Goal: Book appointment/travel/reservation

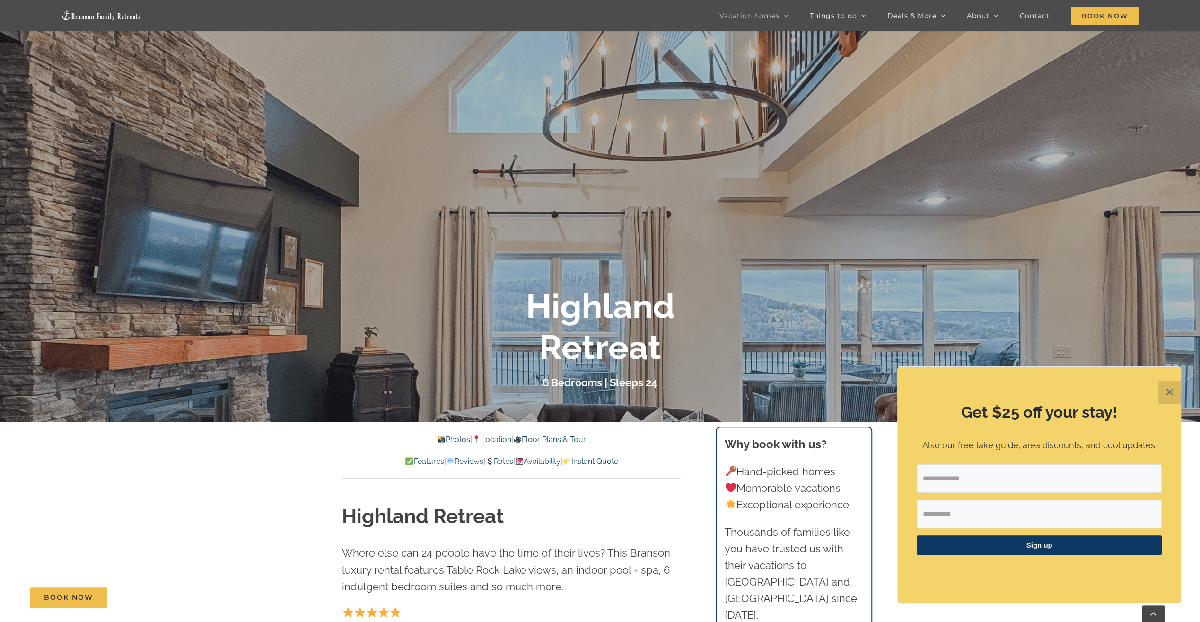
scroll to position [189, 0]
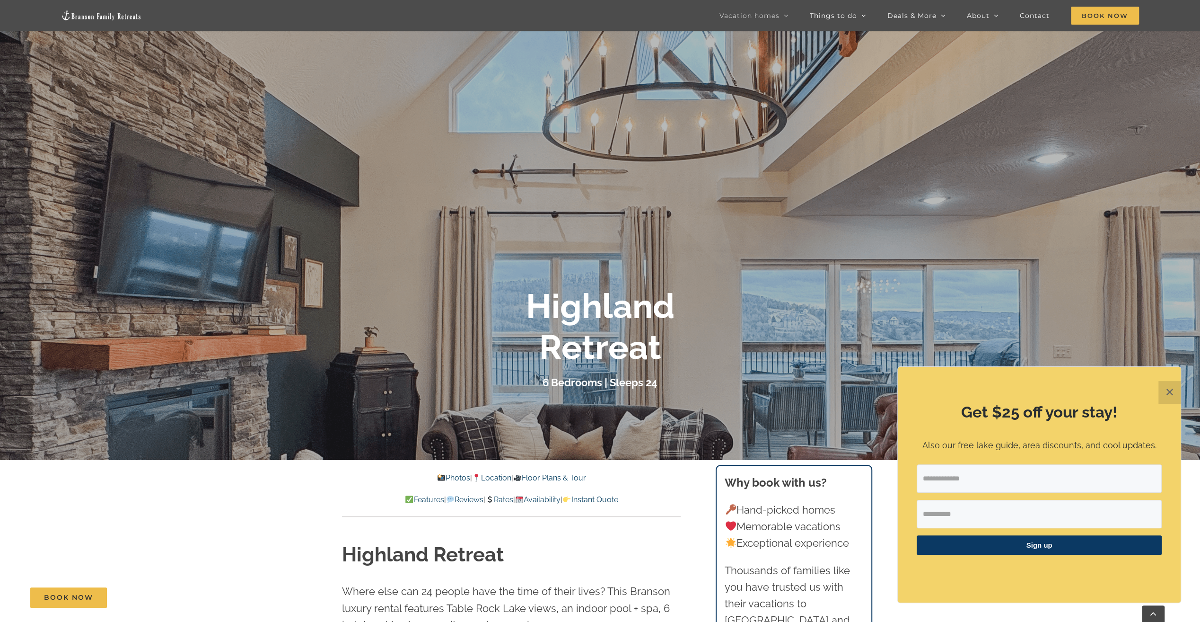
click at [998, 477] on input "Email Address" at bounding box center [1039, 478] width 245 height 28
type input "**********"
click at [984, 508] on input "First Name" at bounding box center [1039, 513] width 245 height 28
type input "********"
click at [1028, 548] on span "Sign up" at bounding box center [1039, 544] width 245 height 19
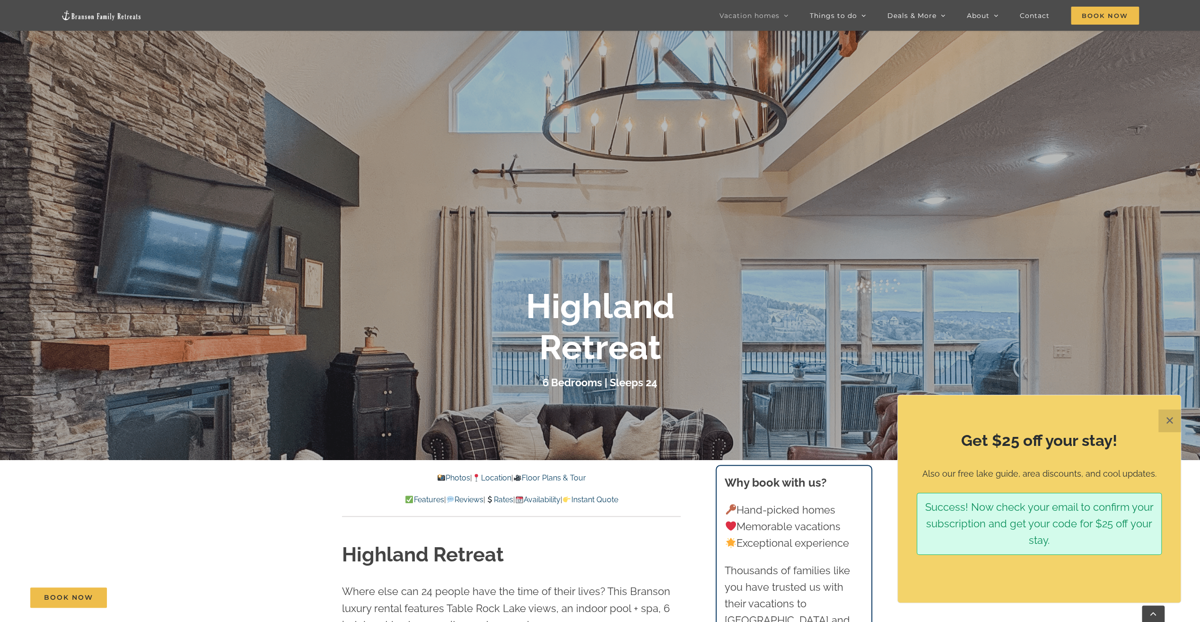
click at [1175, 417] on button "✕" at bounding box center [1169, 420] width 23 height 23
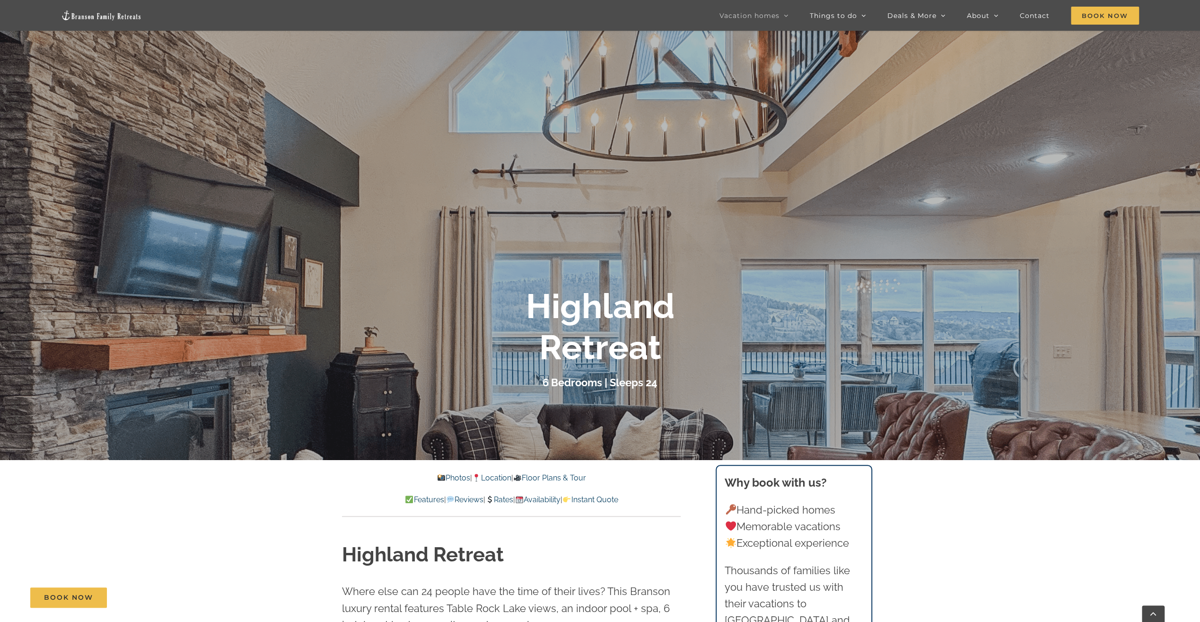
click at [1130, 380] on div "Highland Retreat 6 Bedrooms | Sleeps 24" at bounding box center [600, 338] width 1200 height 105
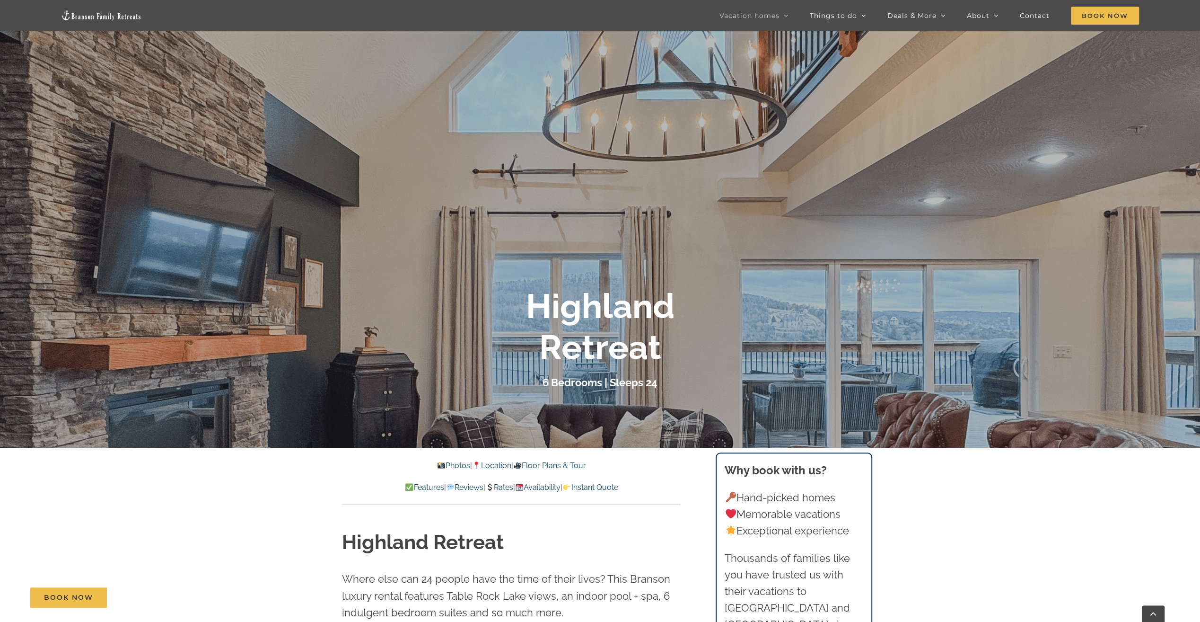
scroll to position [145, 0]
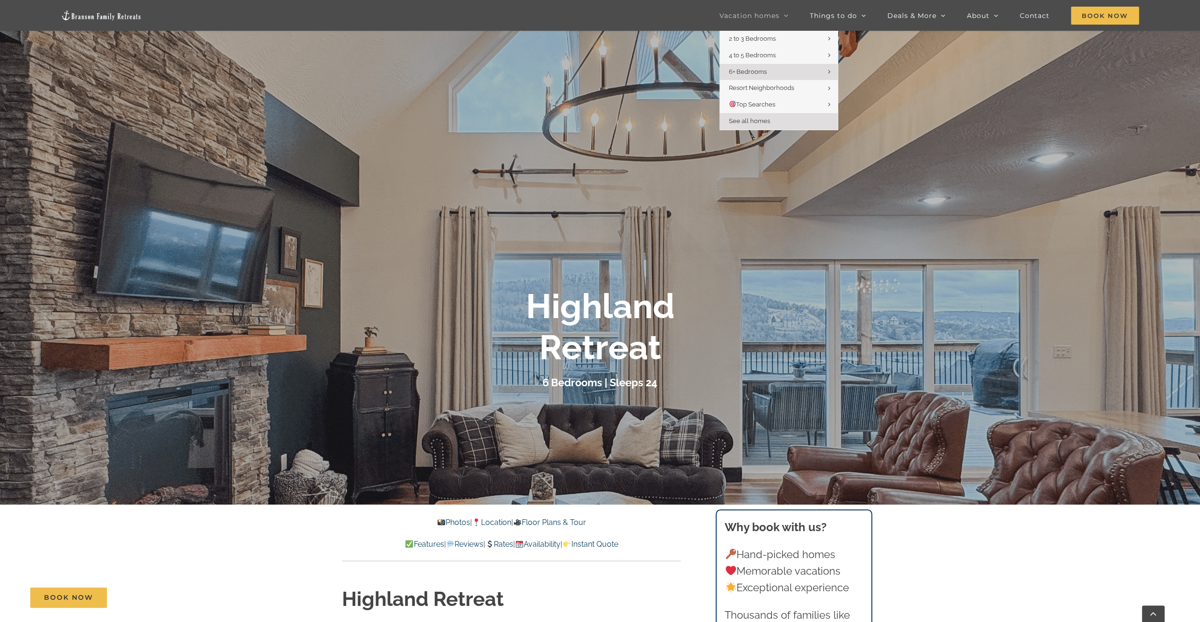
click at [759, 123] on span "See all homes" at bounding box center [749, 120] width 41 height 7
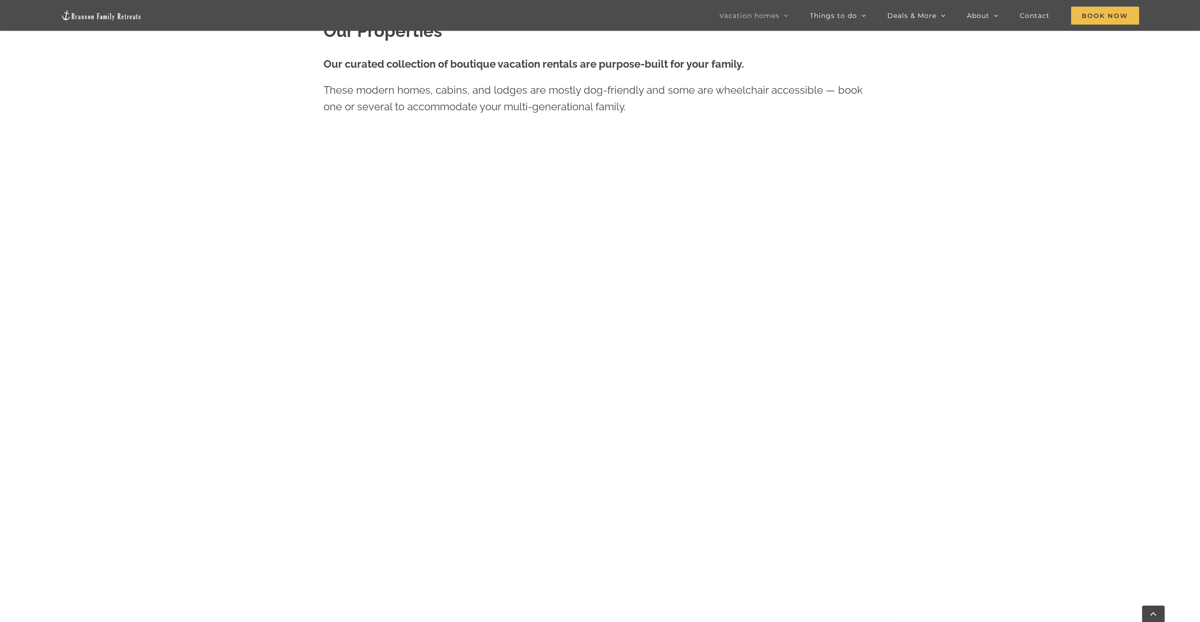
scroll to position [709, 0]
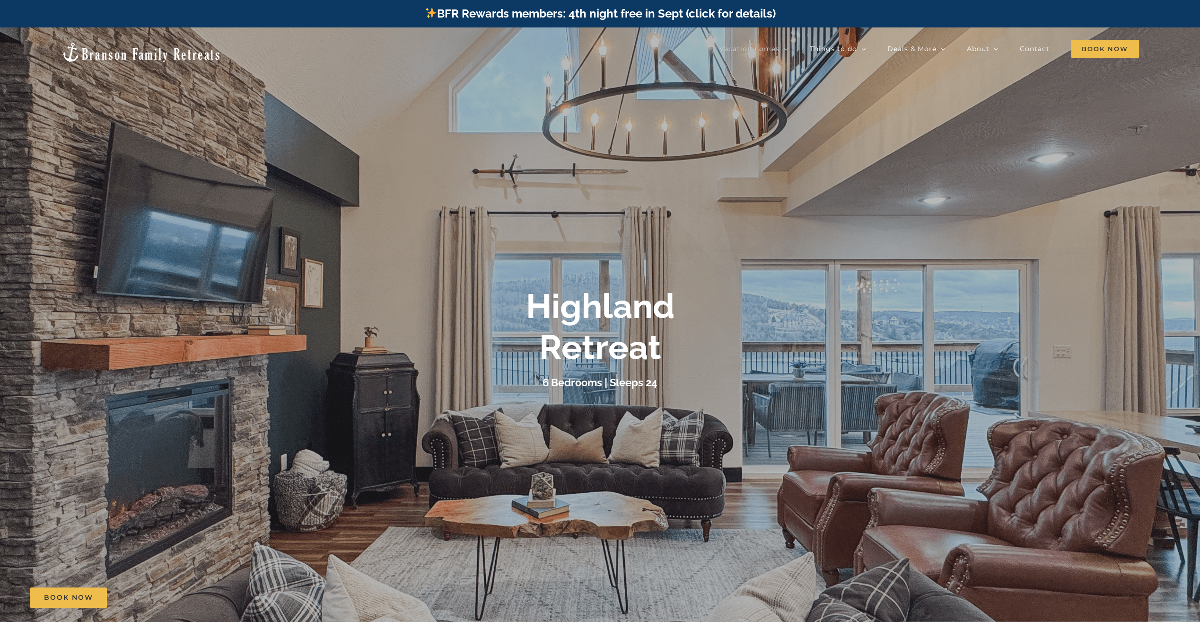
click at [676, 372] on div "Highland Retreat 6 Bedrooms | Sleeps 24" at bounding box center [600, 338] width 378 height 105
click at [1191, 330] on div "Highland Retreat 6 Bedrooms | Sleeps 24" at bounding box center [600, 338] width 1200 height 105
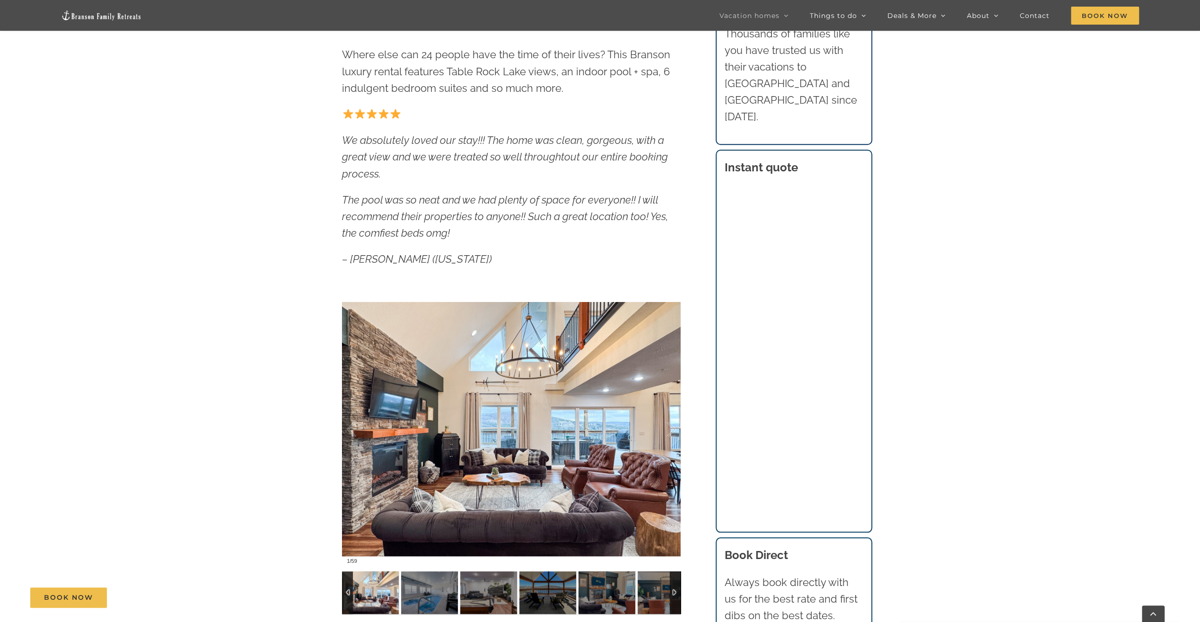
scroll to position [733, 0]
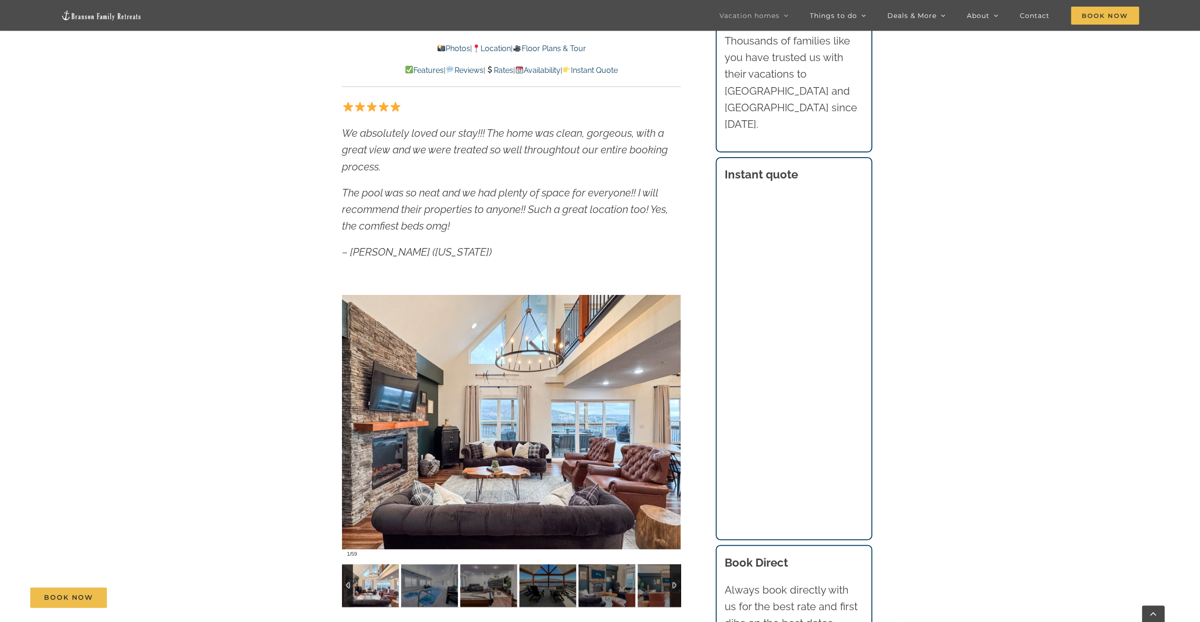
click at [559, 438] on div at bounding box center [511, 421] width 339 height 278
click at [480, 481] on div at bounding box center [511, 421] width 339 height 278
click at [429, 574] on img at bounding box center [429, 585] width 57 height 43
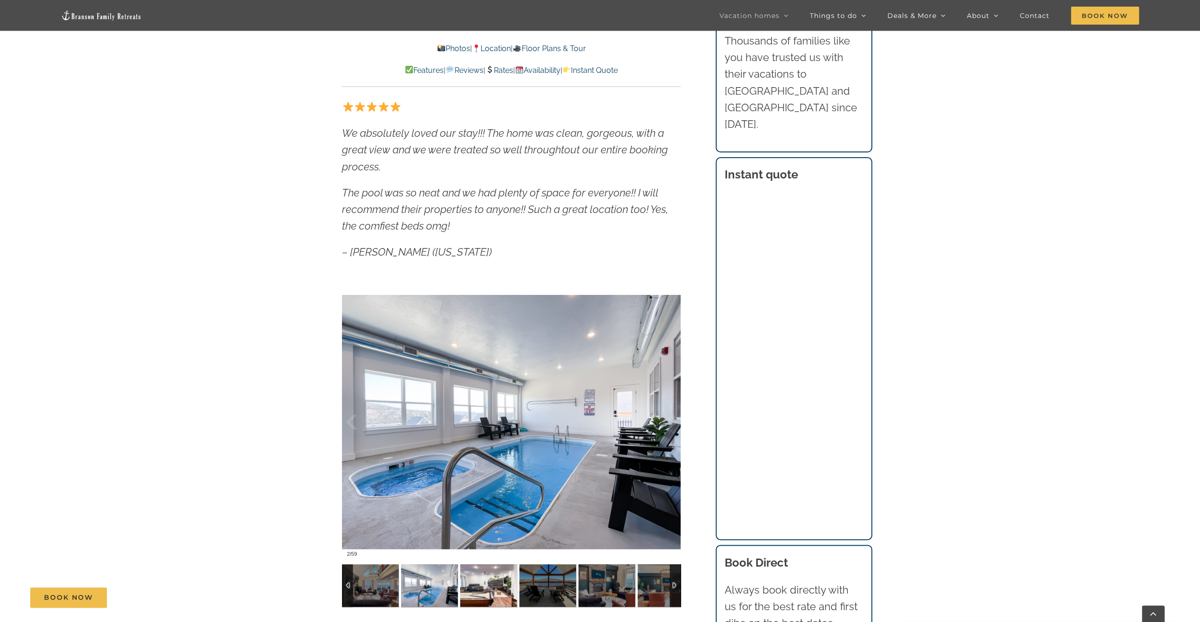
click at [477, 586] on img at bounding box center [488, 585] width 57 height 43
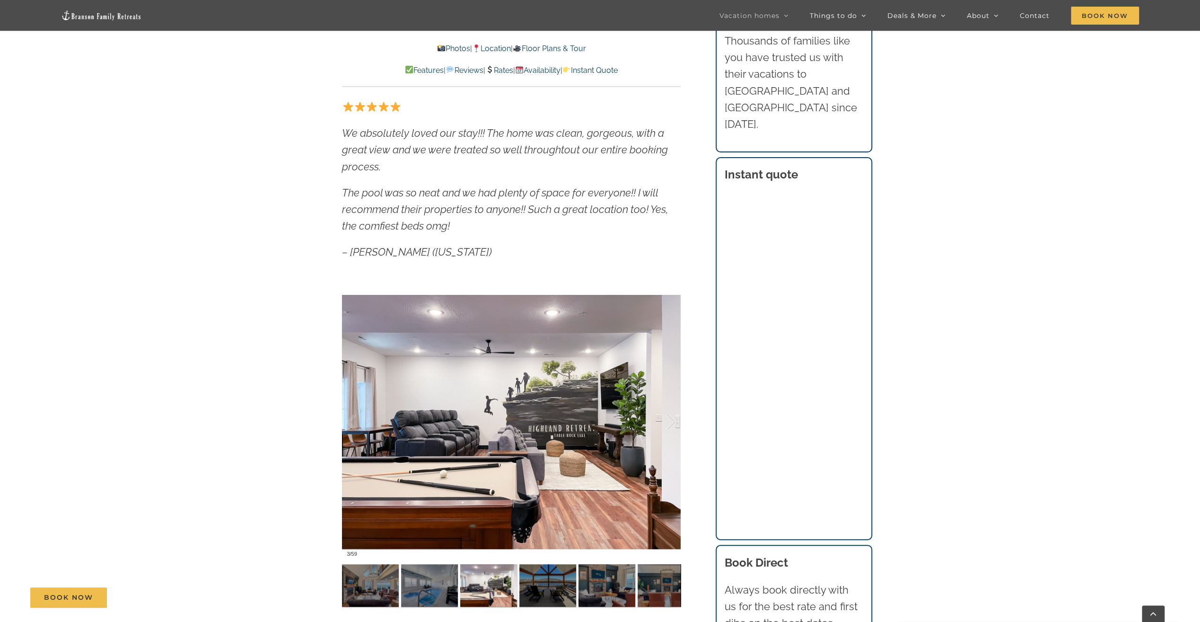
click at [544, 591] on div "Book Now" at bounding box center [607, 597] width 1154 height 20
click at [550, 589] on div "Book Now" at bounding box center [607, 597] width 1154 height 20
click at [668, 419] on div at bounding box center [661, 422] width 29 height 59
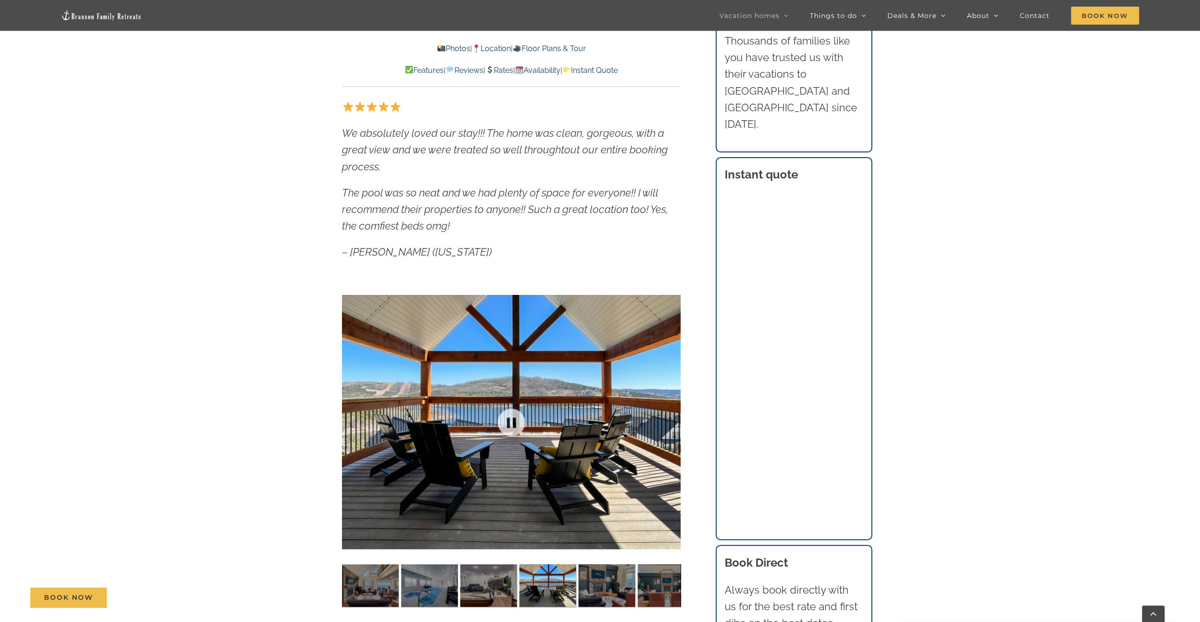
click at [668, 419] on div at bounding box center [511, 421] width 339 height 278
click at [668, 419] on div at bounding box center [661, 422] width 29 height 59
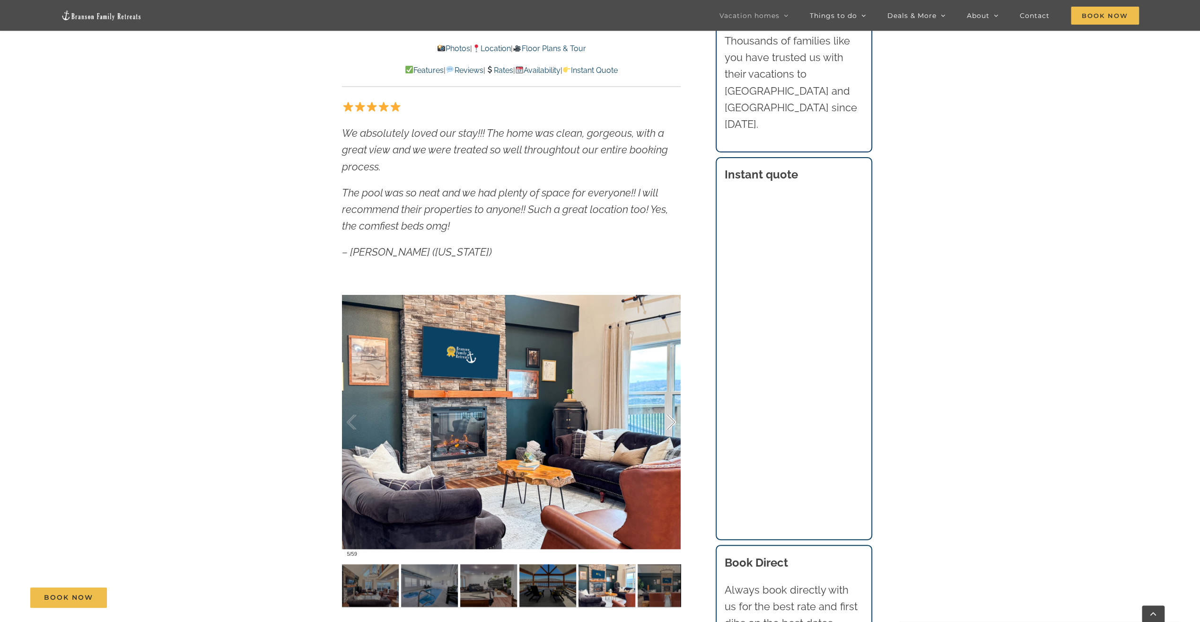
click at [668, 419] on div at bounding box center [661, 422] width 29 height 59
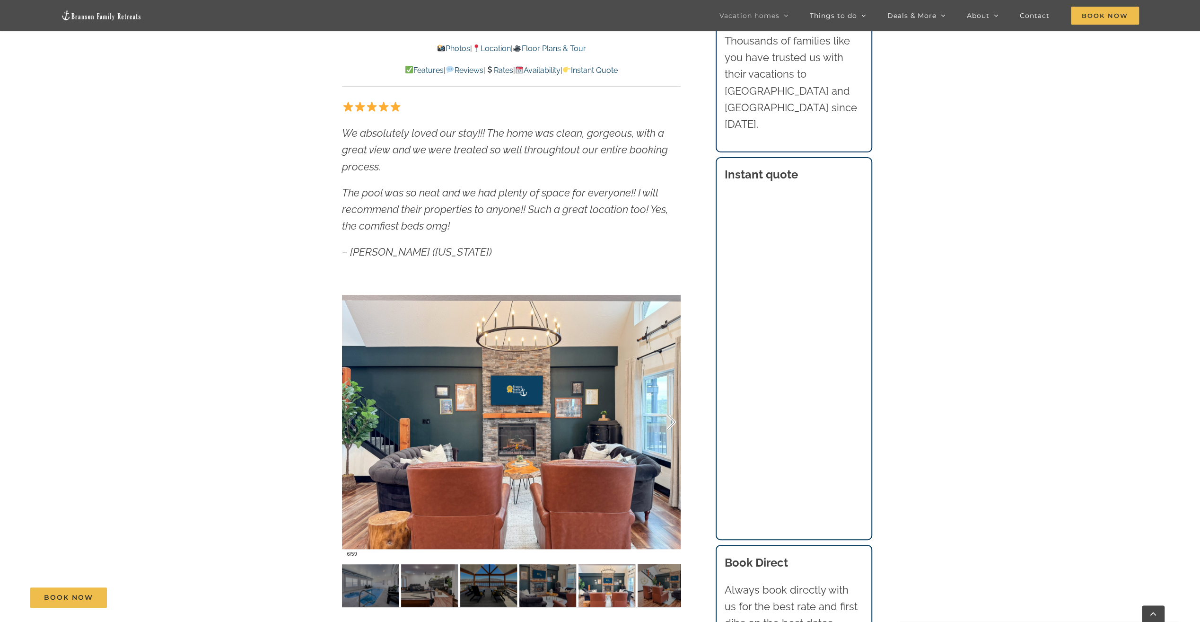
click at [668, 419] on div at bounding box center [661, 422] width 29 height 59
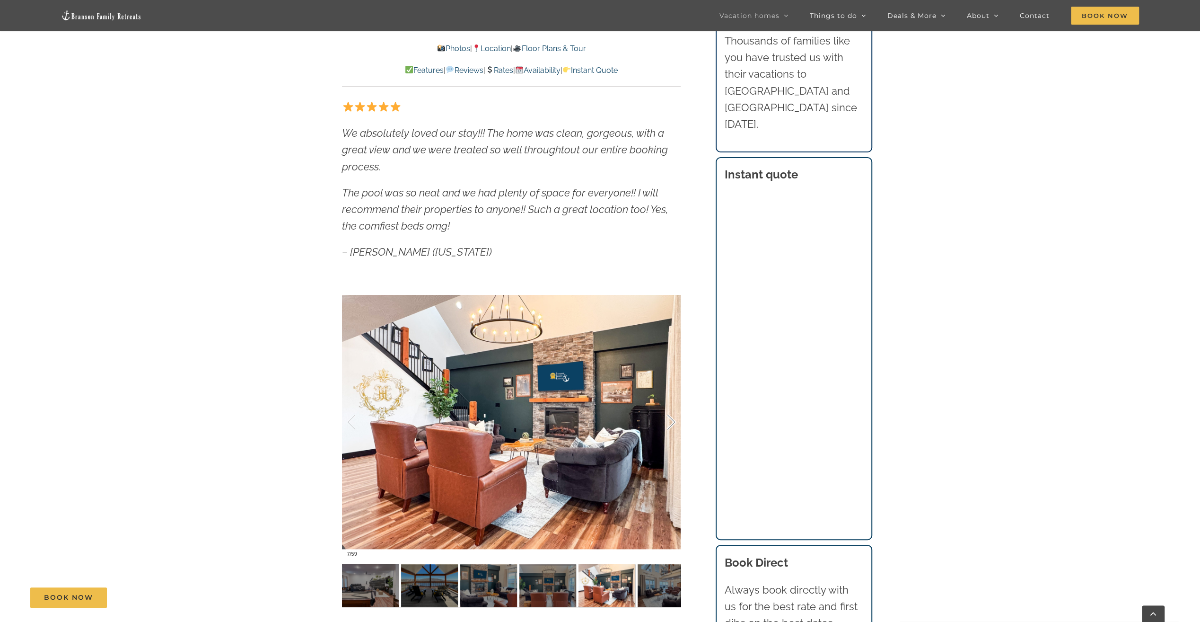
click at [668, 419] on div at bounding box center [661, 422] width 29 height 59
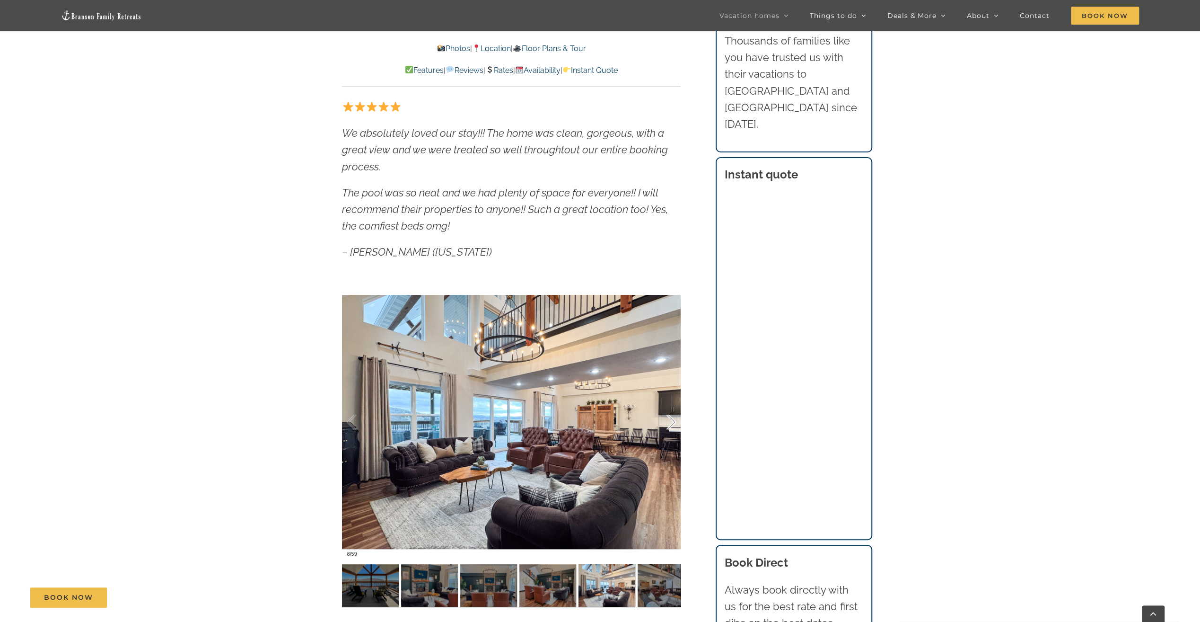
click at [668, 419] on div at bounding box center [661, 422] width 29 height 59
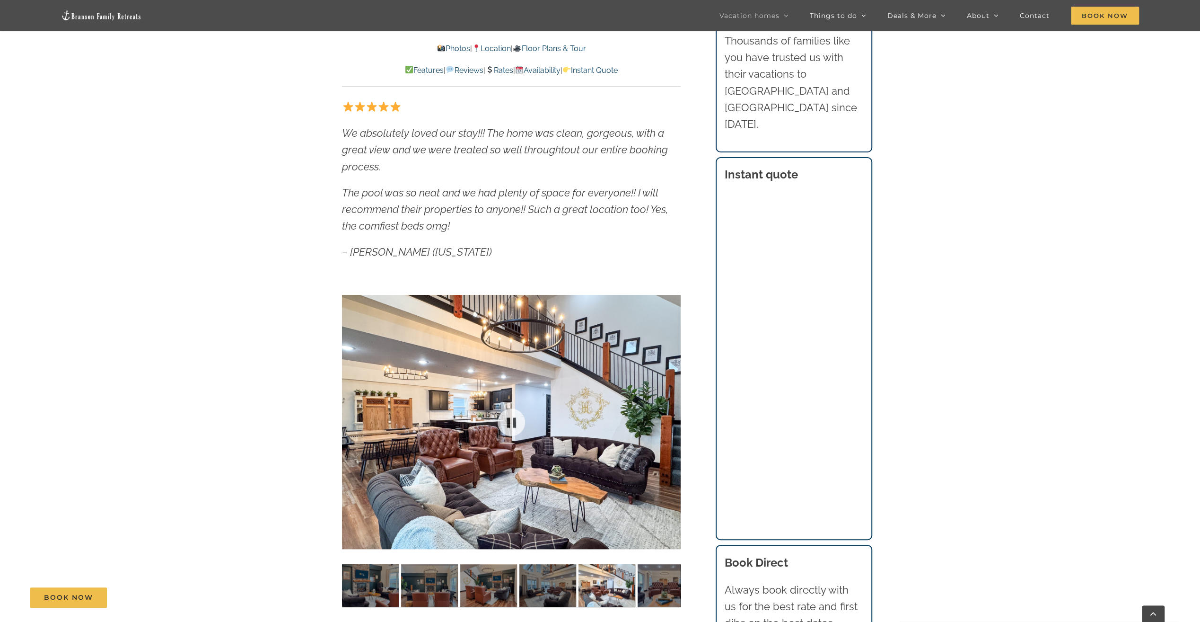
click at [668, 419] on div at bounding box center [511, 421] width 339 height 278
click at [668, 419] on div at bounding box center [661, 422] width 29 height 59
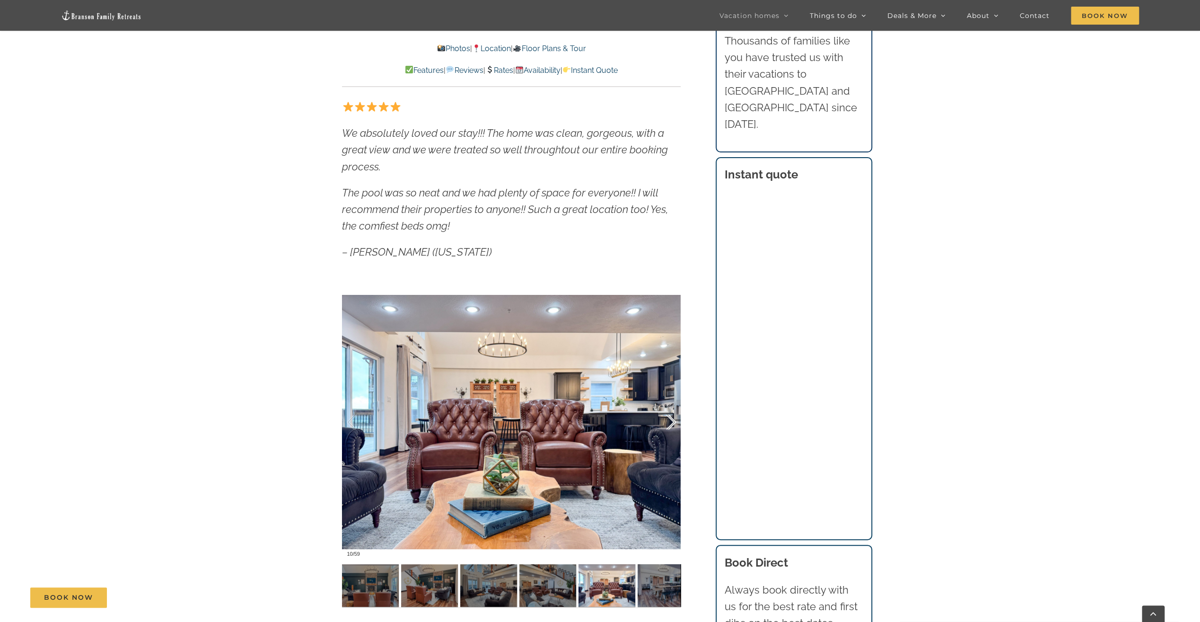
click at [668, 419] on div at bounding box center [661, 422] width 29 height 59
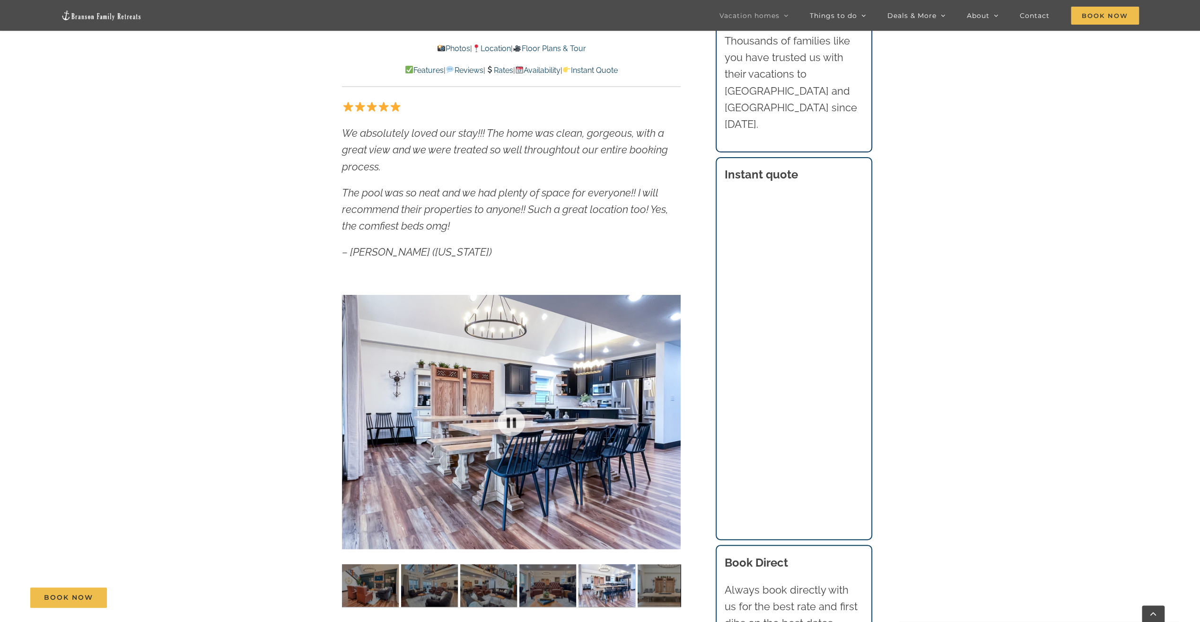
click at [668, 419] on div at bounding box center [511, 421] width 339 height 278
click at [673, 426] on div at bounding box center [661, 422] width 29 height 59
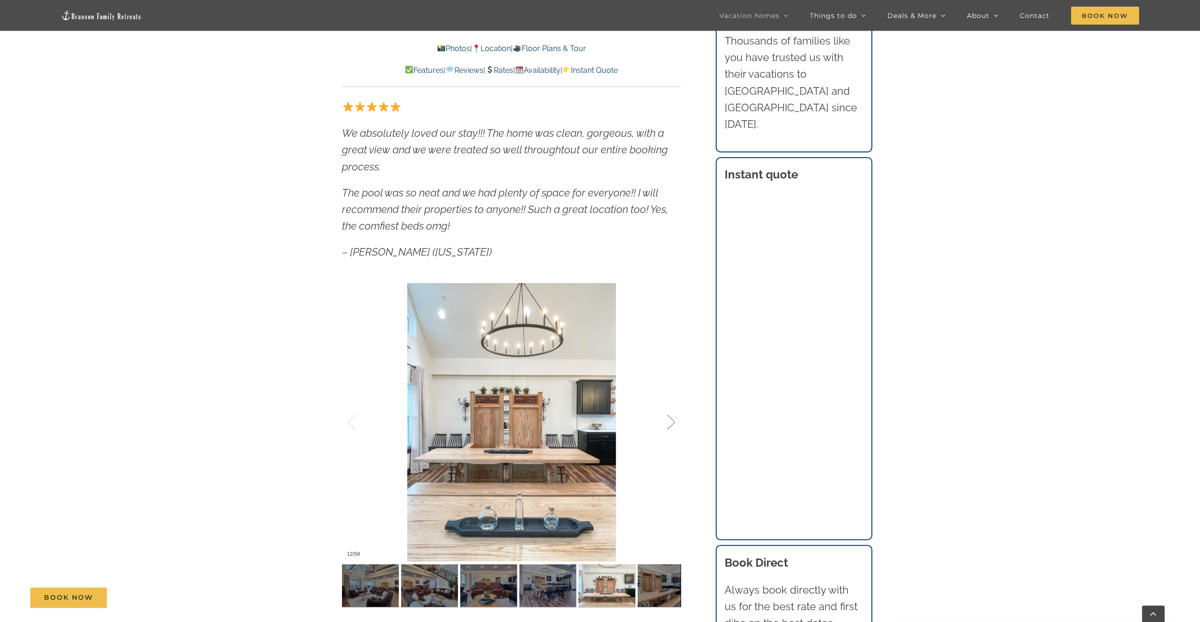
click at [673, 417] on div at bounding box center [661, 422] width 29 height 59
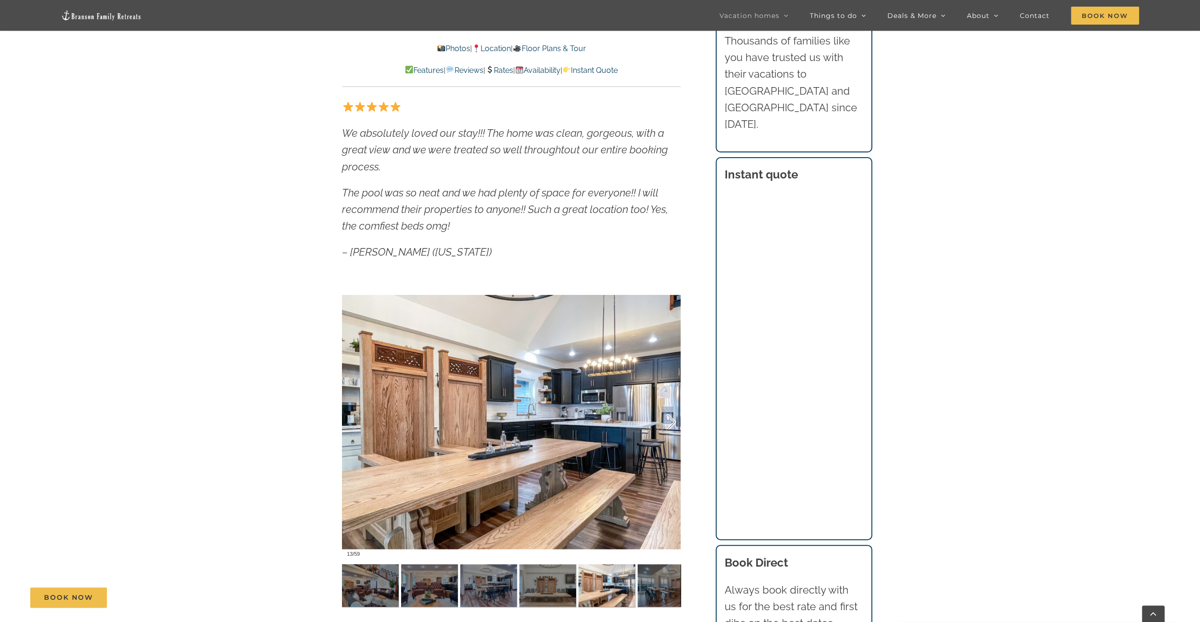
click at [673, 417] on div at bounding box center [661, 422] width 29 height 59
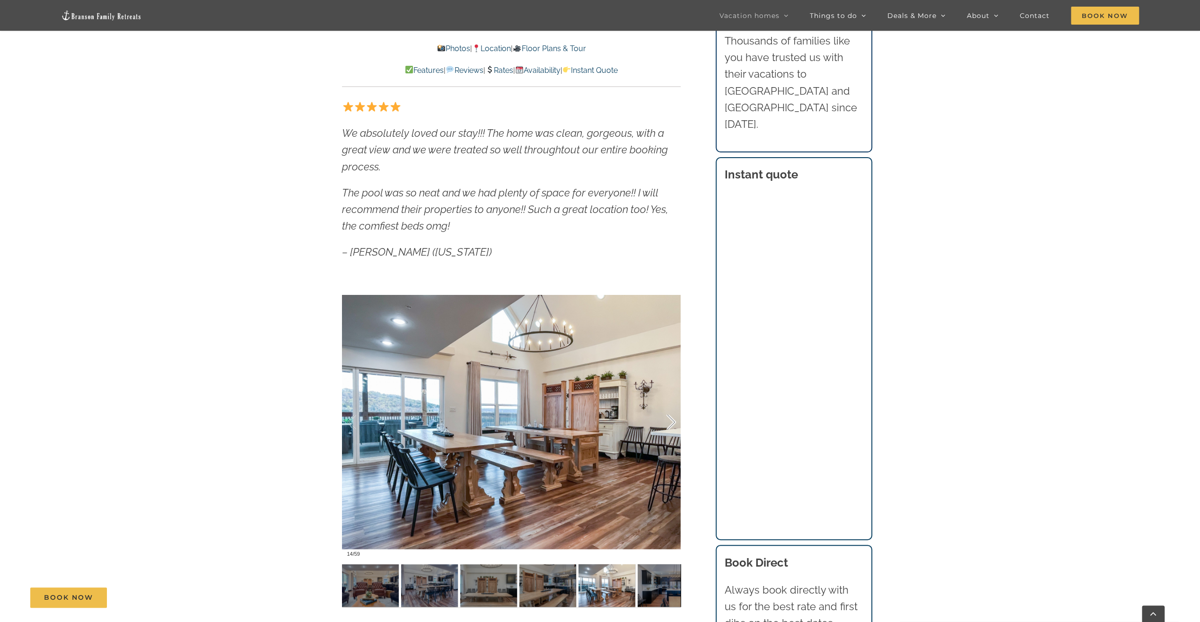
click at [673, 417] on div at bounding box center [661, 422] width 29 height 59
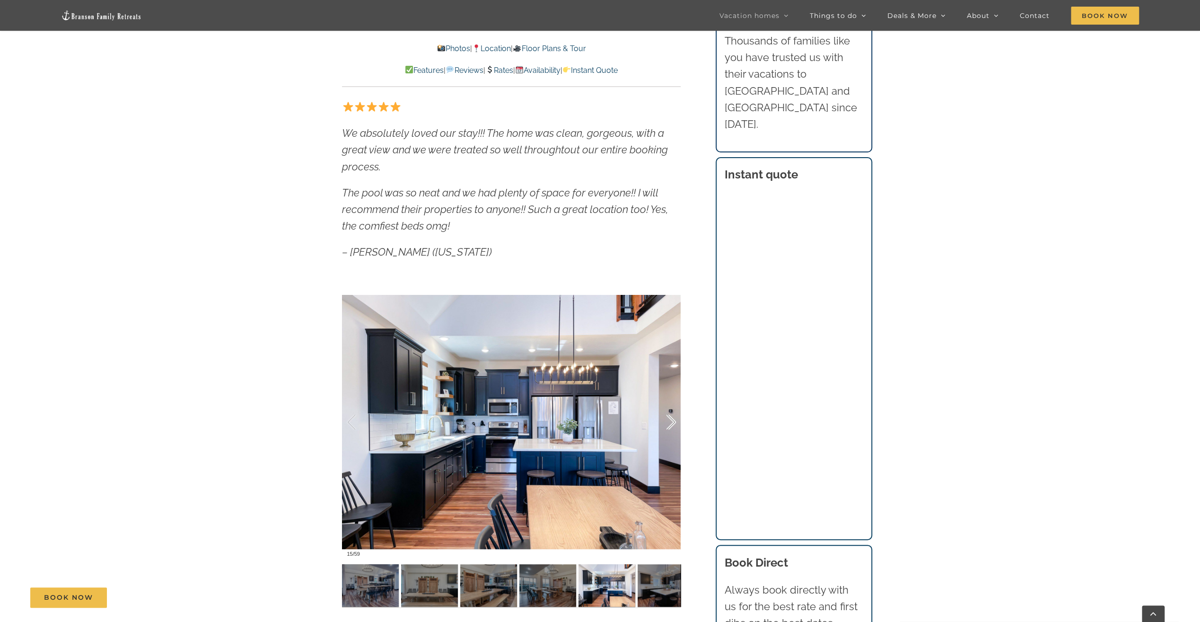
click at [673, 417] on div at bounding box center [661, 422] width 29 height 59
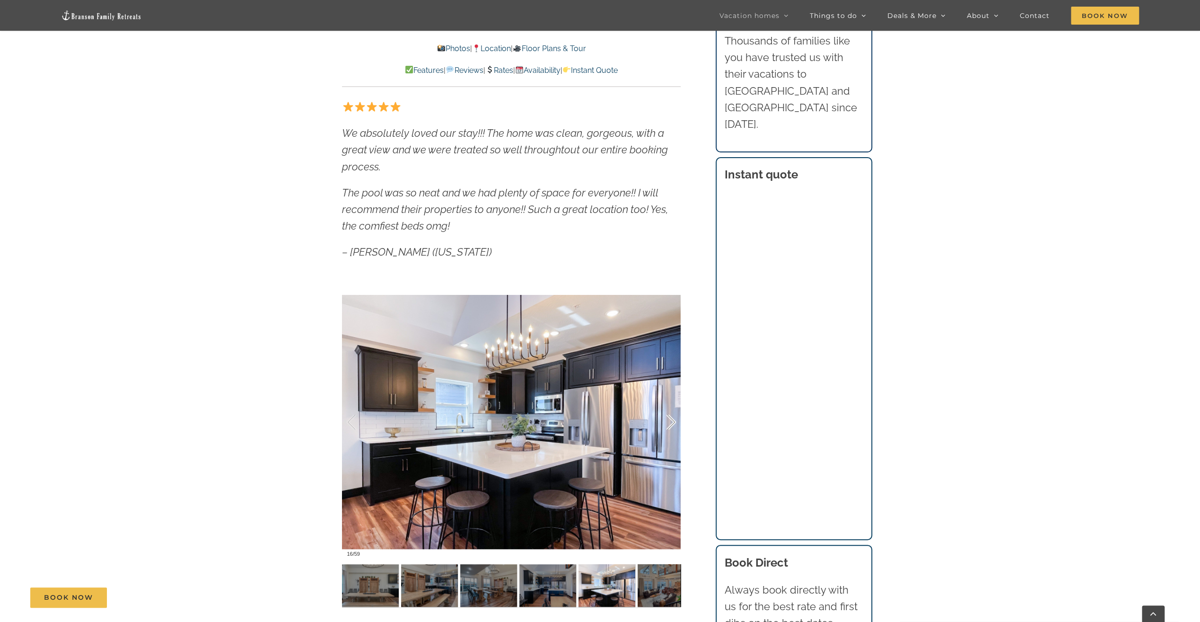
click at [673, 417] on div at bounding box center [661, 422] width 29 height 59
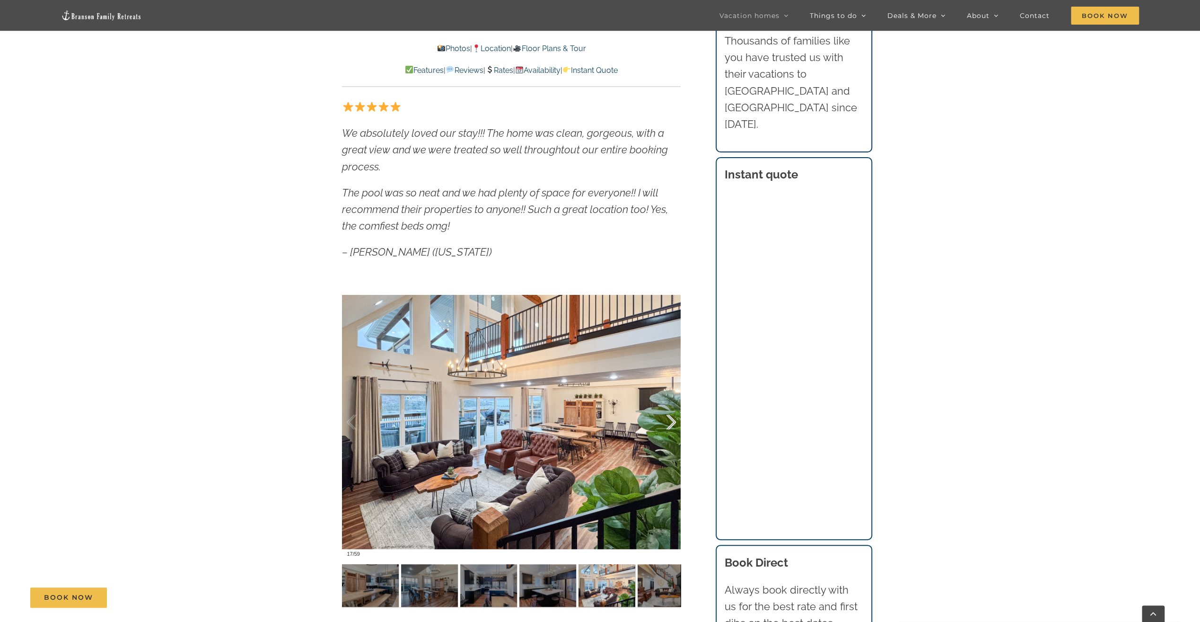
click at [673, 417] on div at bounding box center [661, 422] width 29 height 59
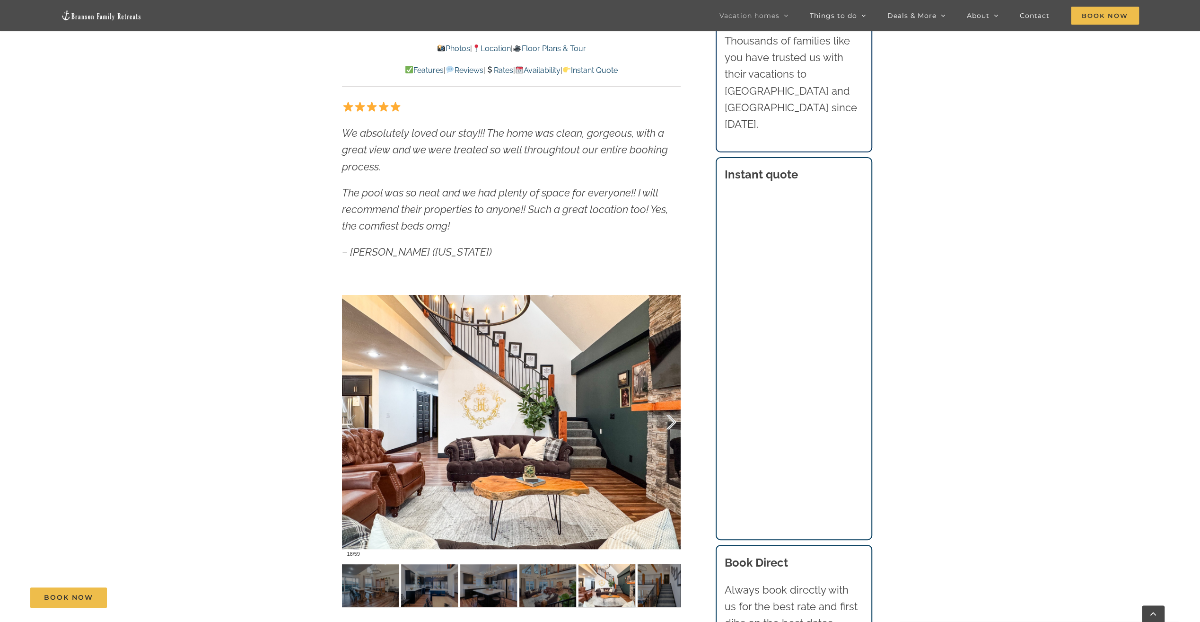
click at [673, 417] on div at bounding box center [661, 422] width 29 height 59
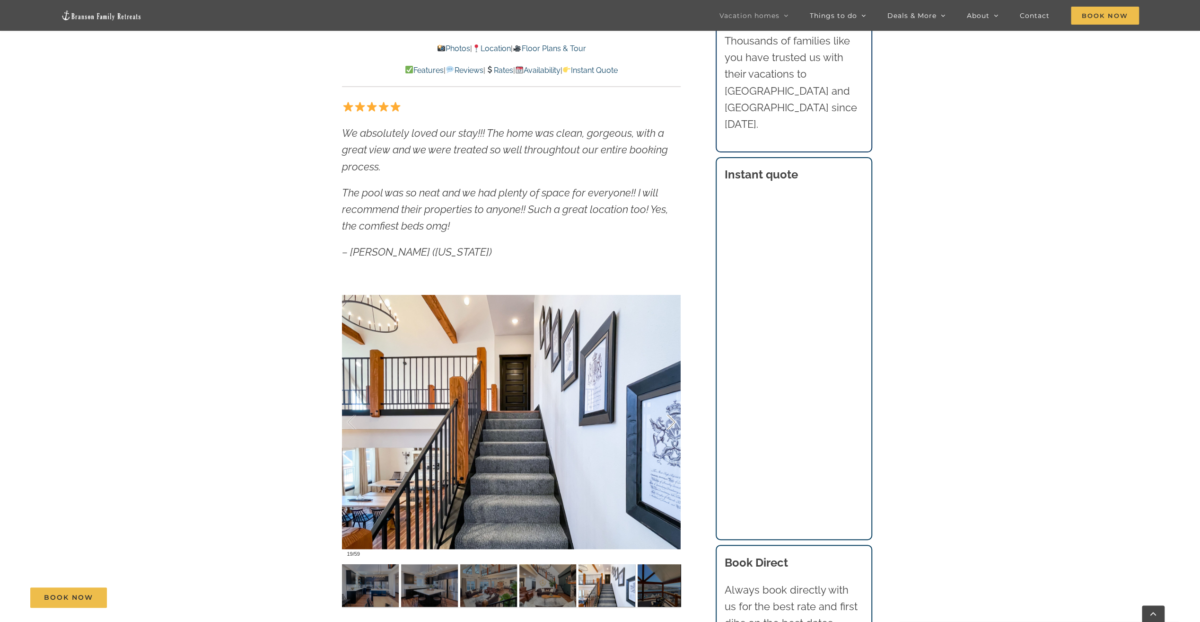
click at [673, 417] on div at bounding box center [661, 422] width 29 height 59
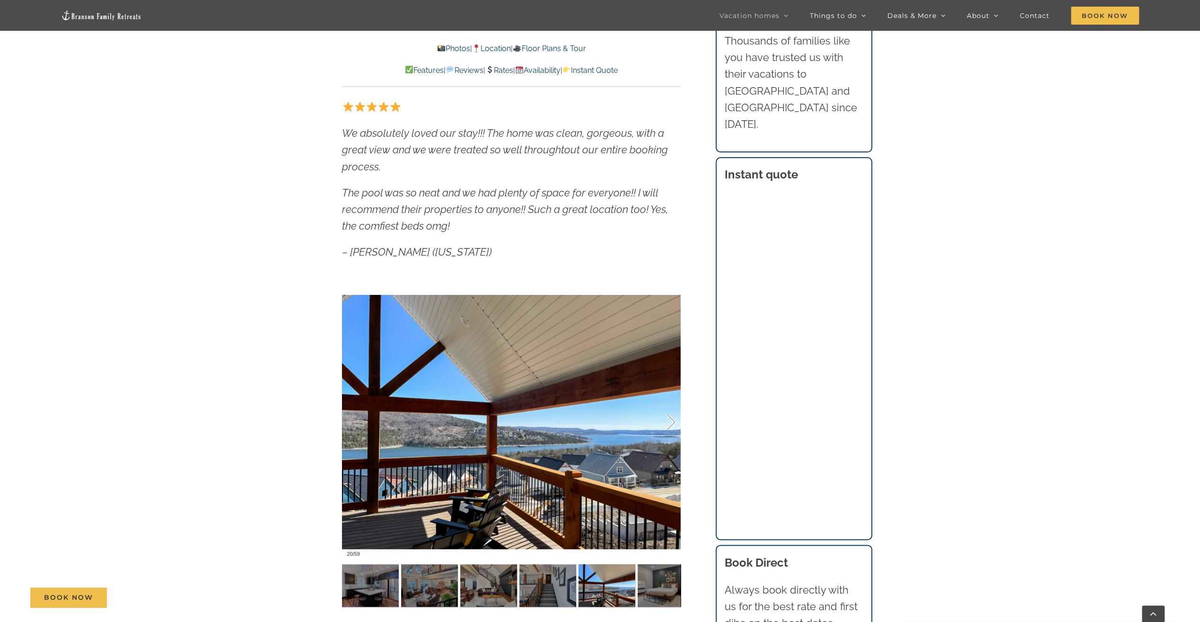
click at [673, 417] on div at bounding box center [661, 422] width 29 height 59
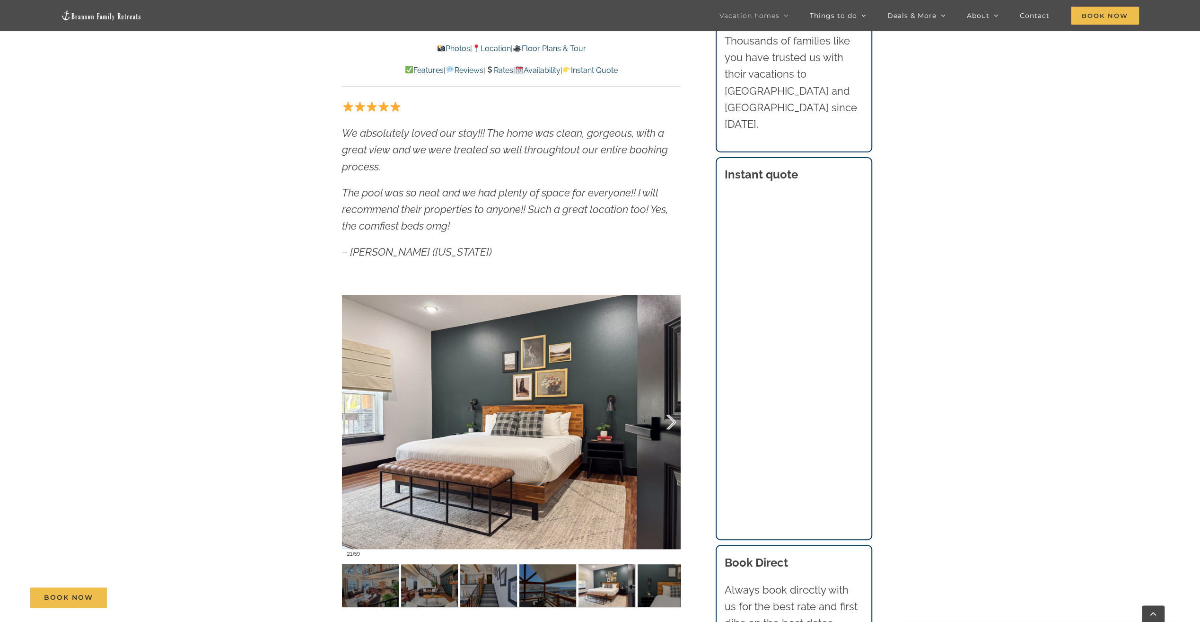
click at [673, 425] on div at bounding box center [661, 422] width 29 height 59
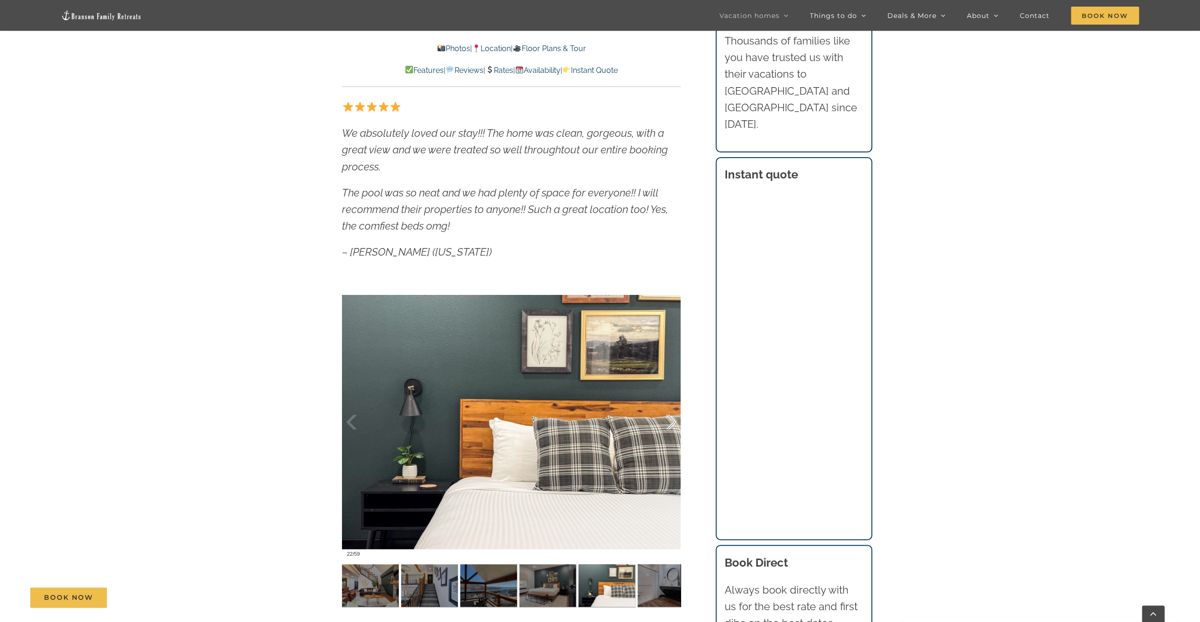
click at [673, 425] on div at bounding box center [661, 422] width 29 height 59
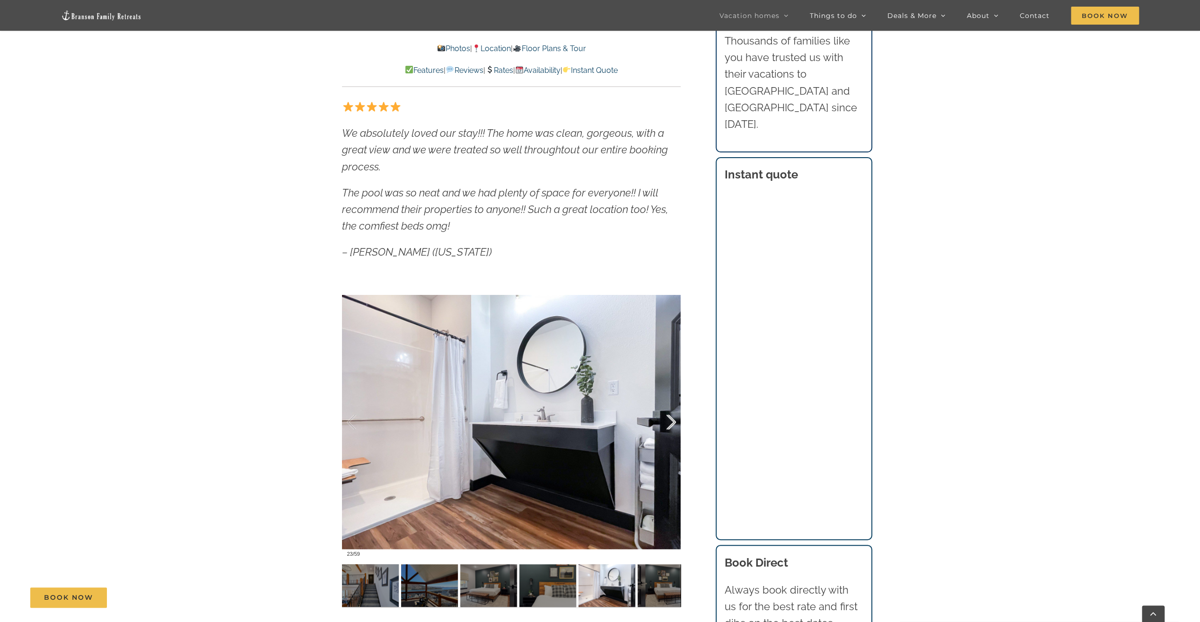
click at [673, 425] on div at bounding box center [661, 422] width 29 height 59
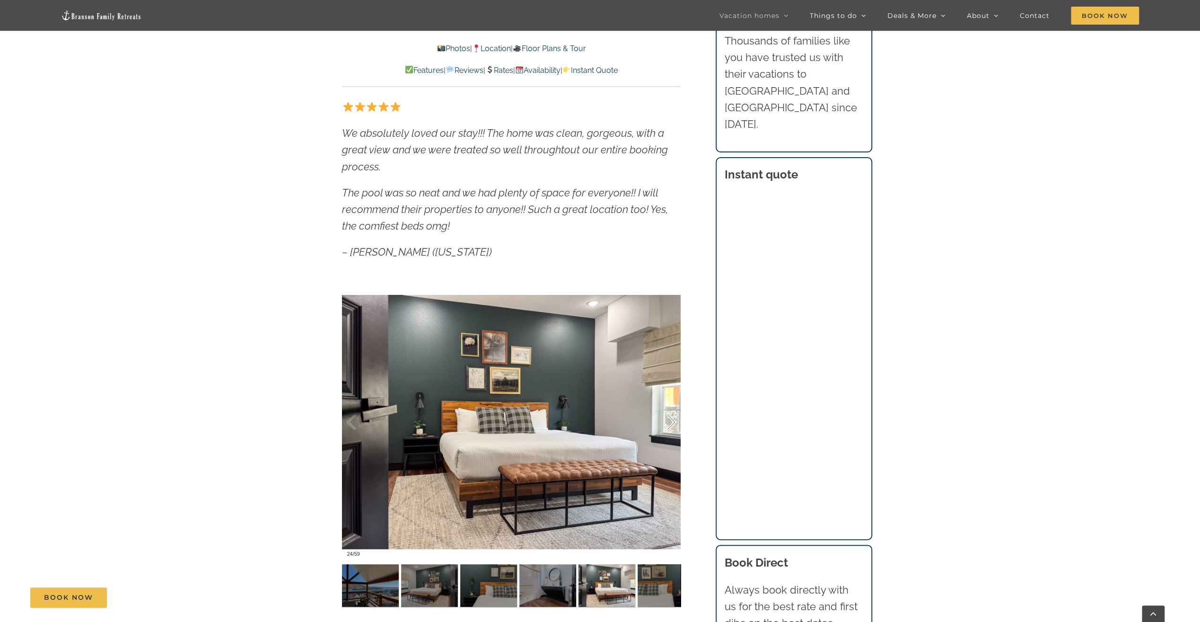
click at [673, 425] on div at bounding box center [661, 422] width 29 height 59
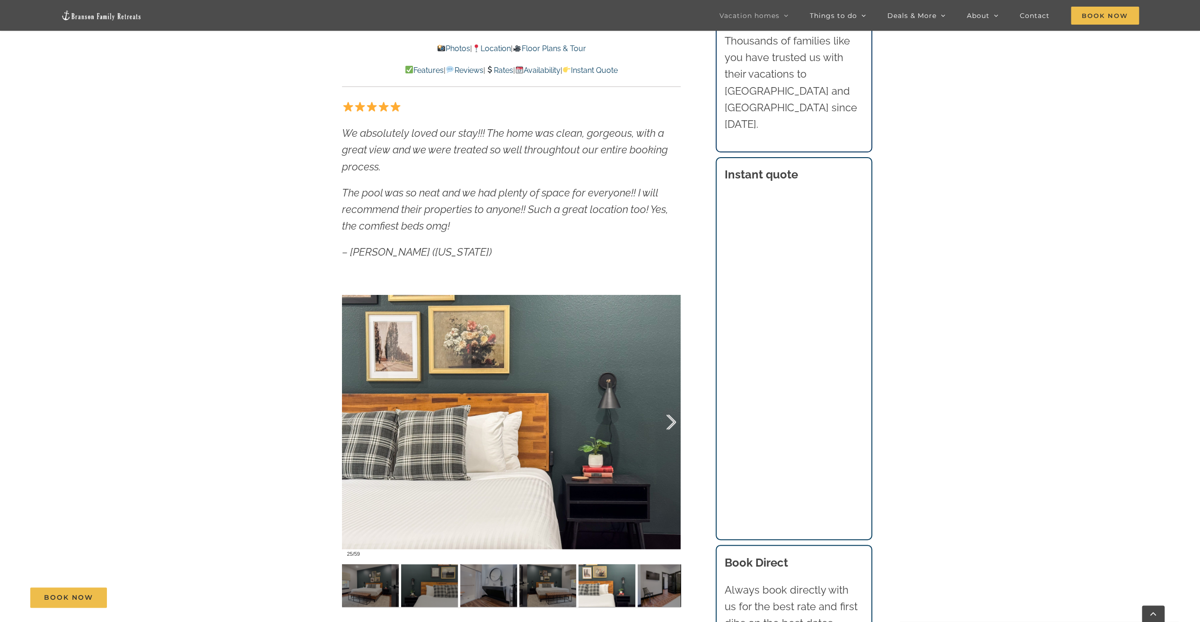
click at [673, 425] on div at bounding box center [661, 422] width 29 height 59
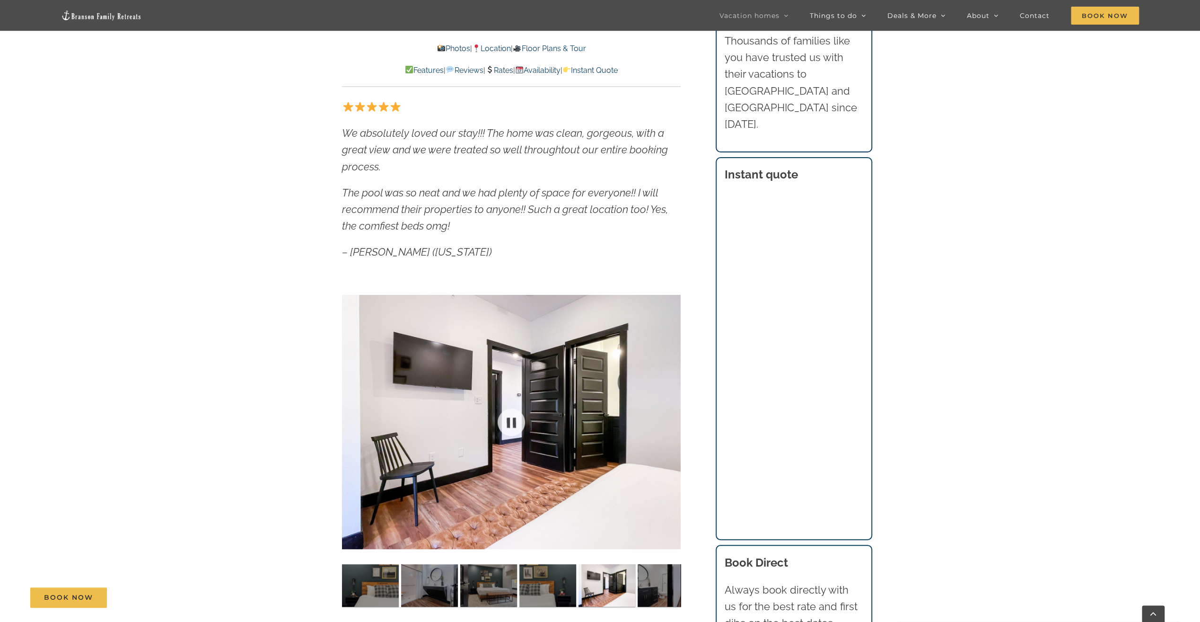
click at [673, 425] on div at bounding box center [511, 421] width 339 height 278
click at [671, 419] on div at bounding box center [661, 422] width 29 height 59
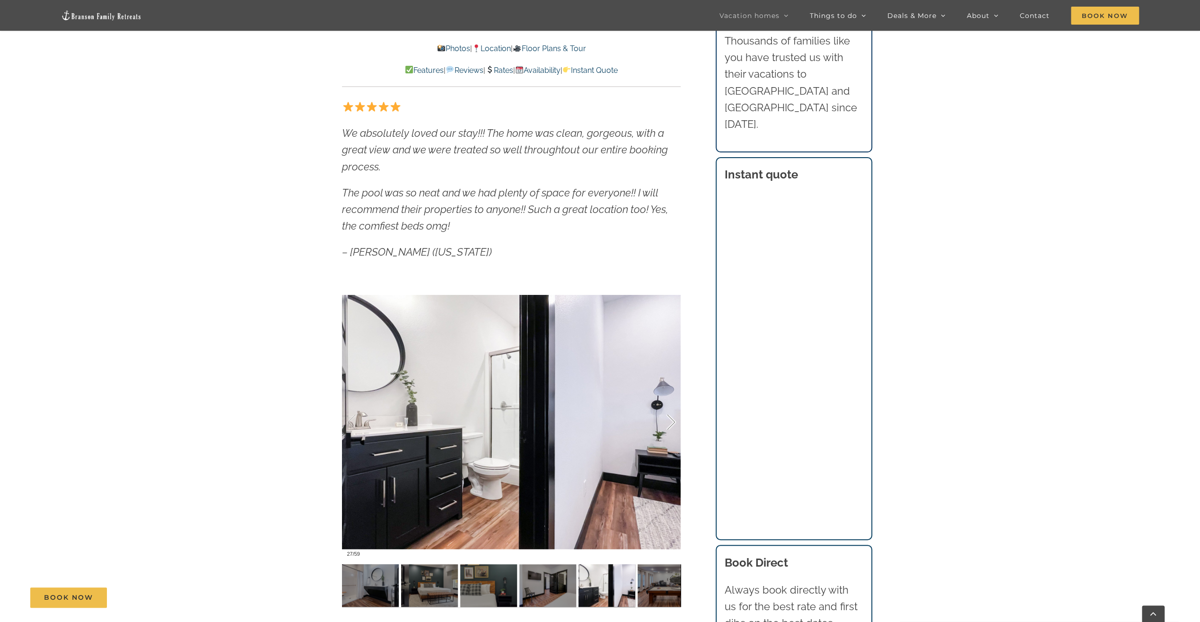
click at [671, 419] on div at bounding box center [661, 422] width 29 height 59
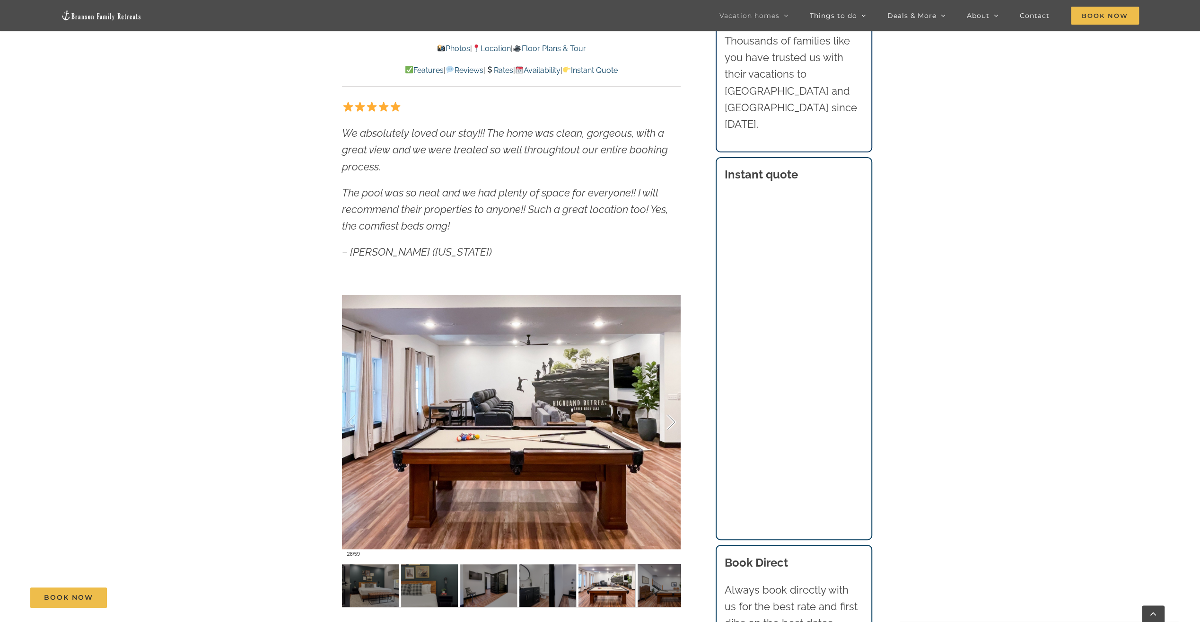
click at [671, 419] on div at bounding box center [661, 422] width 29 height 59
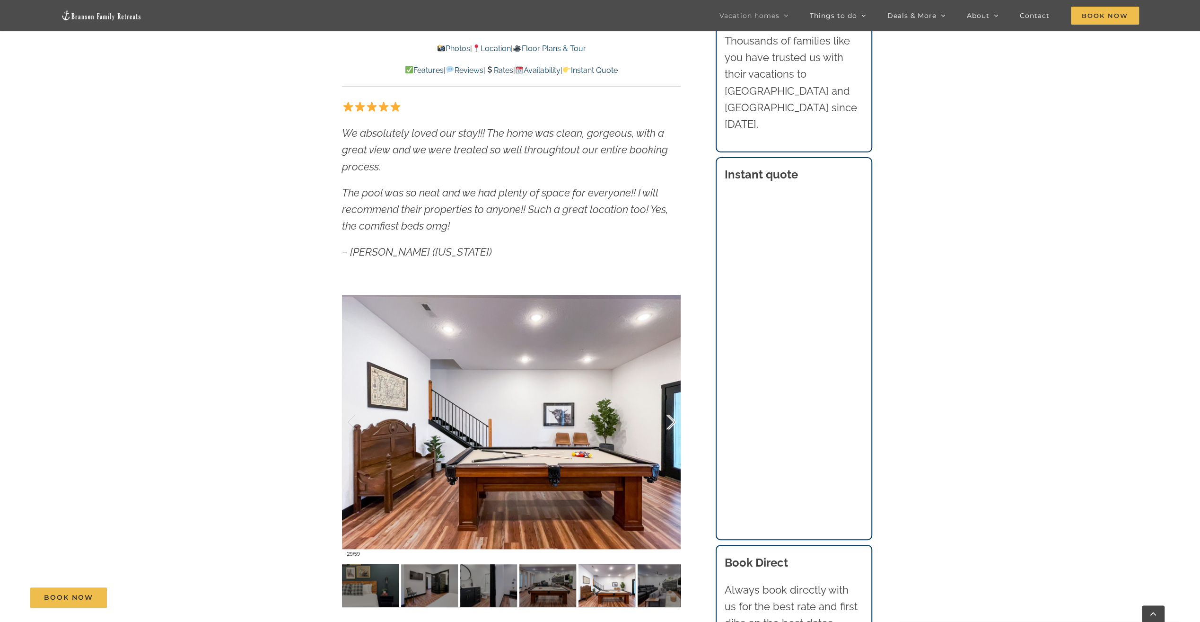
click at [671, 419] on div at bounding box center [661, 422] width 29 height 59
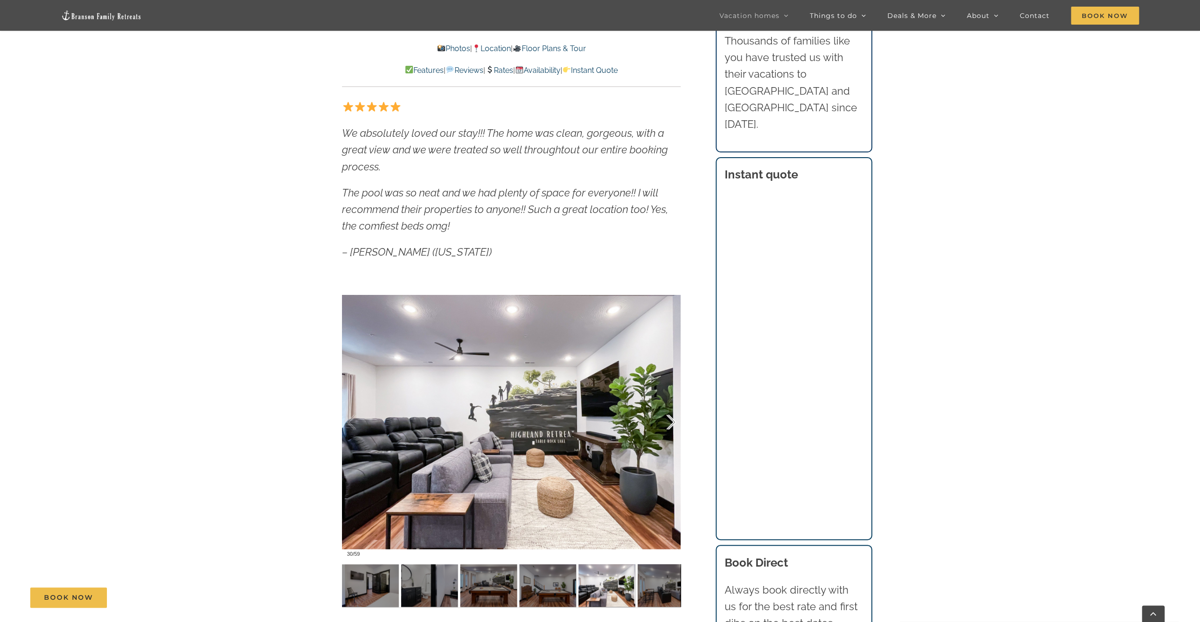
click at [671, 419] on div at bounding box center [661, 422] width 29 height 59
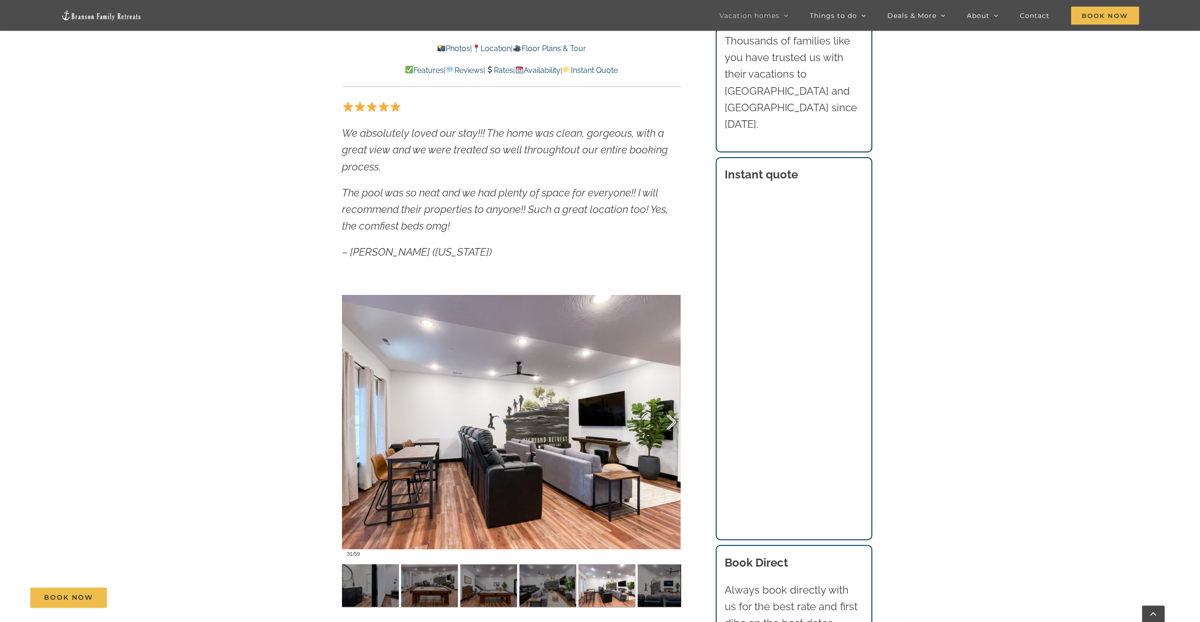
click at [672, 424] on div at bounding box center [661, 422] width 29 height 59
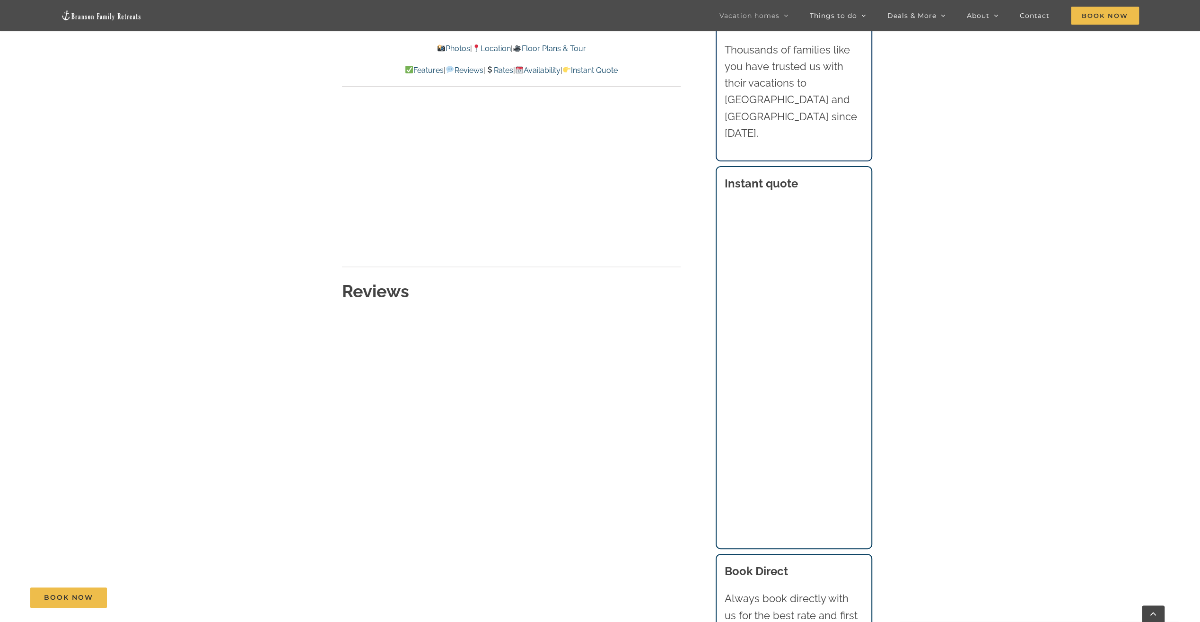
scroll to position [4611, 0]
